Goal: Task Accomplishment & Management: Use online tool/utility

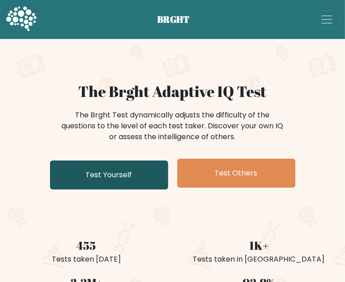
click at [134, 190] on link "Test Yourself" at bounding box center [109, 175] width 118 height 29
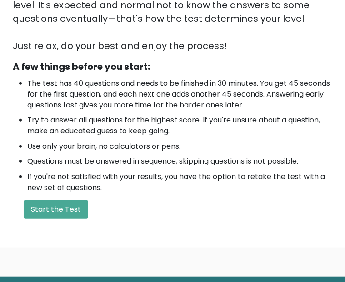
scroll to position [227, 0]
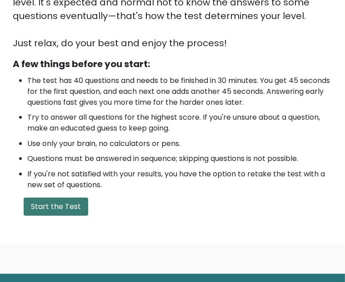
click at [88, 198] on button "Start the Test" at bounding box center [56, 207] width 64 height 18
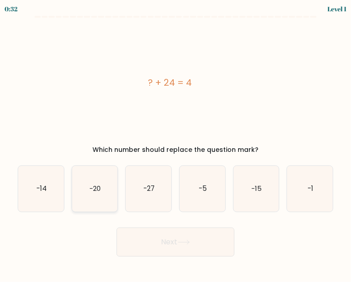
click at [109, 193] on icon "-20" at bounding box center [95, 189] width 46 height 46
click at [176, 143] on input "b. -20" at bounding box center [176, 142] width 0 height 2
radio input "true"
click at [181, 262] on body "0:31 Level 1 a." at bounding box center [175, 141] width 351 height 282
click at [175, 247] on button "Next" at bounding box center [176, 242] width 118 height 29
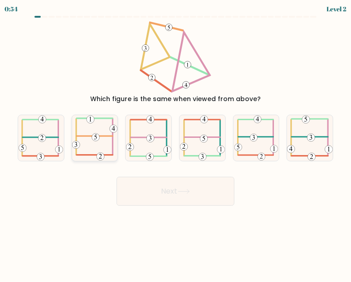
click at [100, 145] on icon at bounding box center [95, 138] width 46 height 46
click at [176, 143] on input "b." at bounding box center [176, 142] width 0 height 2
radio input "true"
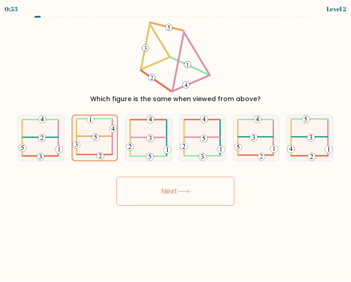
click at [189, 193] on icon at bounding box center [183, 192] width 11 height 4
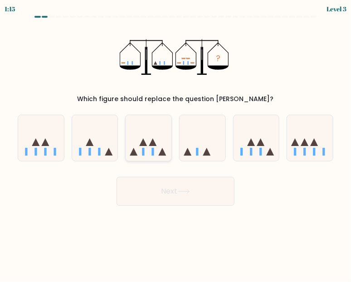
click at [147, 160] on div at bounding box center [148, 138] width 47 height 47
click at [176, 143] on input "c." at bounding box center [176, 142] width 0 height 2
radio input "true"
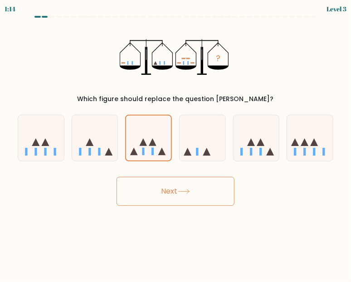
click at [168, 200] on button "Next" at bounding box center [176, 191] width 118 height 29
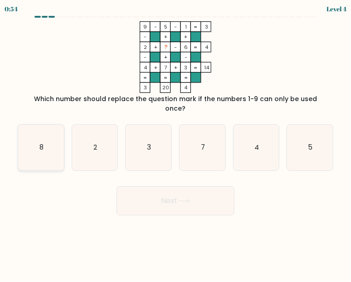
click at [46, 146] on icon "8" at bounding box center [41, 148] width 46 height 46
click at [176, 143] on input "a. 8" at bounding box center [176, 142] width 0 height 2
radio input "true"
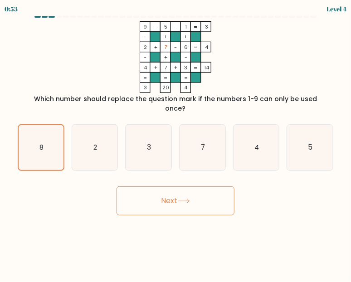
click at [206, 200] on button "Next" at bounding box center [176, 201] width 118 height 29
click at [197, 188] on button "Next" at bounding box center [176, 201] width 118 height 29
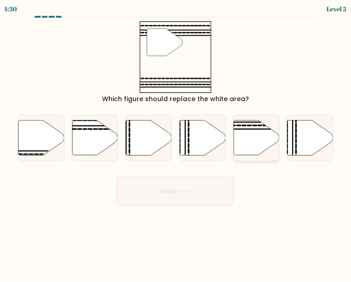
click at [260, 133] on icon at bounding box center [257, 138] width 46 height 35
click at [176, 141] on input "e." at bounding box center [176, 142] width 0 height 2
radio input "true"
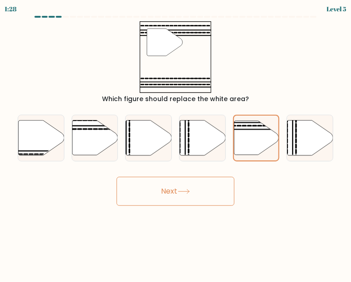
click at [196, 195] on button "Next" at bounding box center [176, 191] width 118 height 29
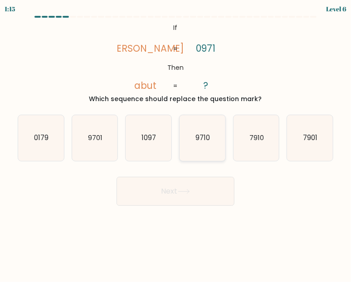
click at [201, 145] on icon "9710" at bounding box center [203, 138] width 46 height 46
click at [176, 143] on input "d. 9710" at bounding box center [176, 142] width 0 height 2
radio input "true"
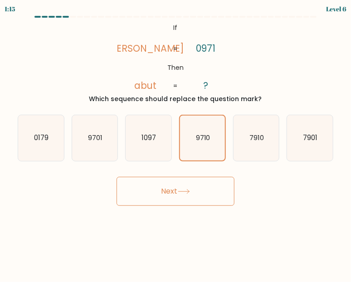
click at [177, 194] on button "Next" at bounding box center [176, 191] width 118 height 29
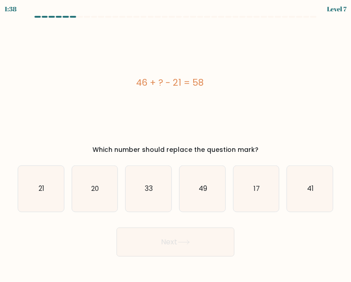
drag, startPoint x: 207, startPoint y: 83, endPoint x: 141, endPoint y: 80, distance: 65.9
click at [141, 80] on div "46 + ? - 21 = 58" at bounding box center [170, 83] width 305 height 14
drag, startPoint x: 141, startPoint y: 80, endPoint x: 136, endPoint y: 80, distance: 5.0
click at [136, 80] on div "46 + ? - 21 = 58" at bounding box center [170, 83] width 305 height 14
drag, startPoint x: 136, startPoint y: 80, endPoint x: 207, endPoint y: 82, distance: 70.9
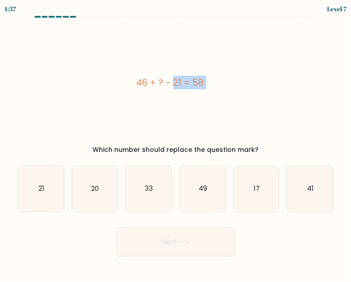
click at [207, 82] on div "46 + ? - 21 = 58" at bounding box center [170, 83] width 305 height 14
copy div "46 + ? - 21 = 58"
click at [148, 188] on text "33" at bounding box center [149, 189] width 8 height 10
click at [176, 143] on input "c. 33" at bounding box center [176, 142] width 0 height 2
radio input "true"
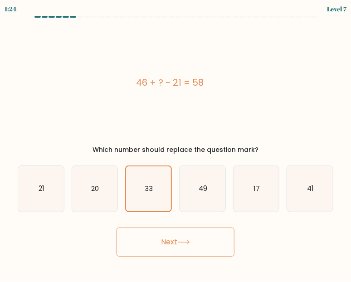
click at [161, 236] on button "Next" at bounding box center [176, 242] width 118 height 29
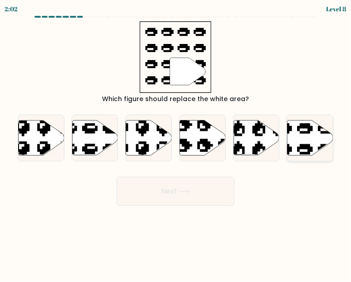
click at [311, 142] on icon at bounding box center [311, 138] width 46 height 35
click at [176, 142] on input "f." at bounding box center [176, 142] width 0 height 2
radio input "true"
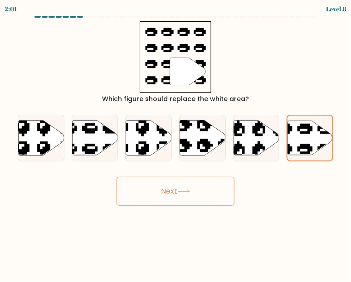
click at [209, 192] on button "Next" at bounding box center [176, 191] width 118 height 29
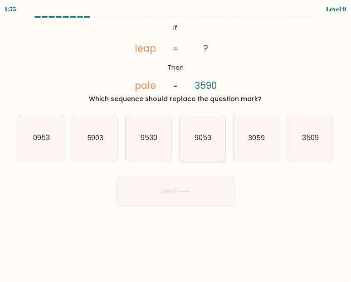
click at [205, 144] on icon "9053" at bounding box center [203, 138] width 46 height 46
click at [176, 143] on input "d. 9053" at bounding box center [176, 142] width 0 height 2
radio input "true"
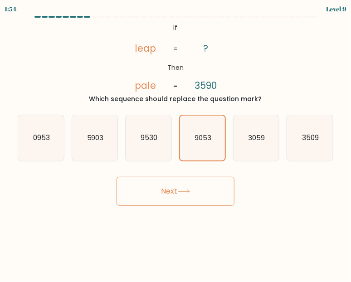
click at [173, 186] on button "Next" at bounding box center [176, 191] width 118 height 29
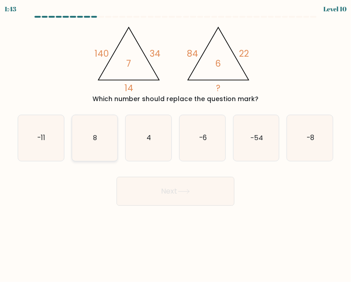
click at [93, 128] on icon "8" at bounding box center [95, 138] width 46 height 46
click at [176, 141] on input "b. 8" at bounding box center [176, 142] width 0 height 2
radio input "true"
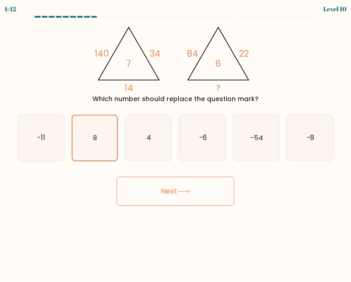
click at [171, 198] on button "Next" at bounding box center [176, 191] width 118 height 29
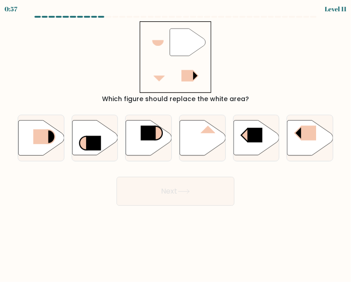
click at [44, 216] on body "0:57 Level 11" at bounding box center [175, 141] width 351 height 282
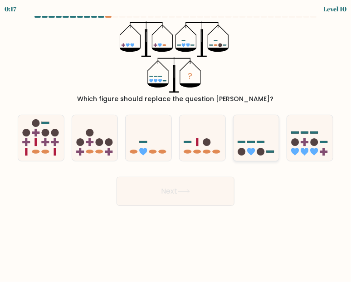
click at [257, 154] on icon at bounding box center [257, 138] width 46 height 38
click at [176, 143] on input "e." at bounding box center [176, 142] width 0 height 2
radio input "true"
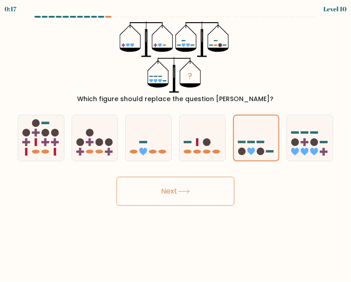
click at [210, 178] on button "Next" at bounding box center [176, 191] width 118 height 29
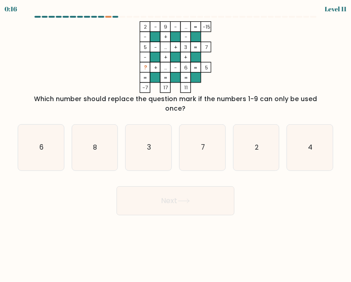
click at [201, 189] on button "Next" at bounding box center [176, 201] width 118 height 29
click at [294, 203] on div "Next" at bounding box center [175, 199] width 327 height 34
